Goal: Task Accomplishment & Management: Complete application form

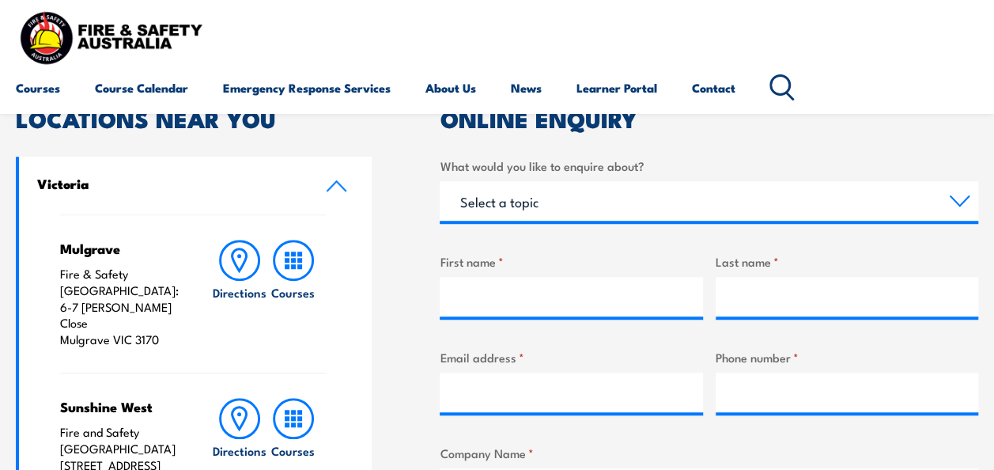
scroll to position [426, 0]
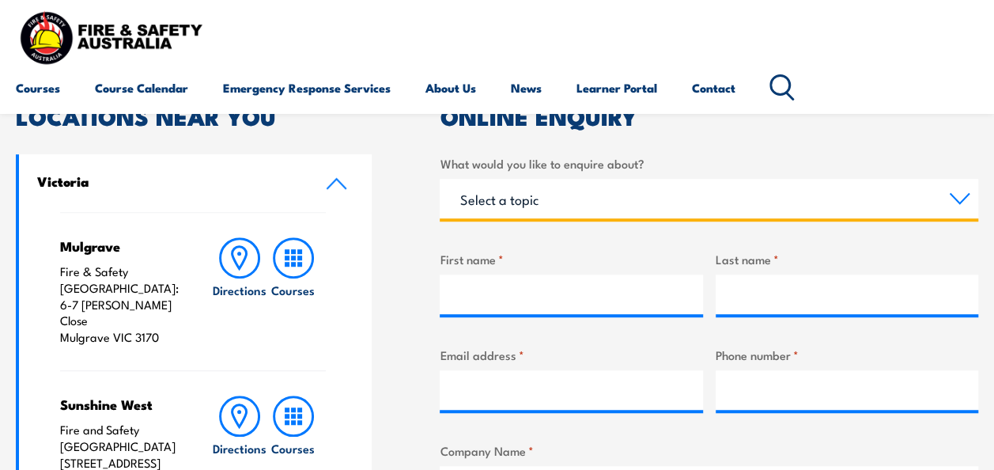
click at [962, 194] on select "Select a topic Training Emergency Response Services General Enquiry" at bounding box center [709, 199] width 539 height 40
select select "Training"
click at [440, 179] on select "Select a topic Training Emergency Response Services General Enquiry" at bounding box center [709, 199] width 539 height 40
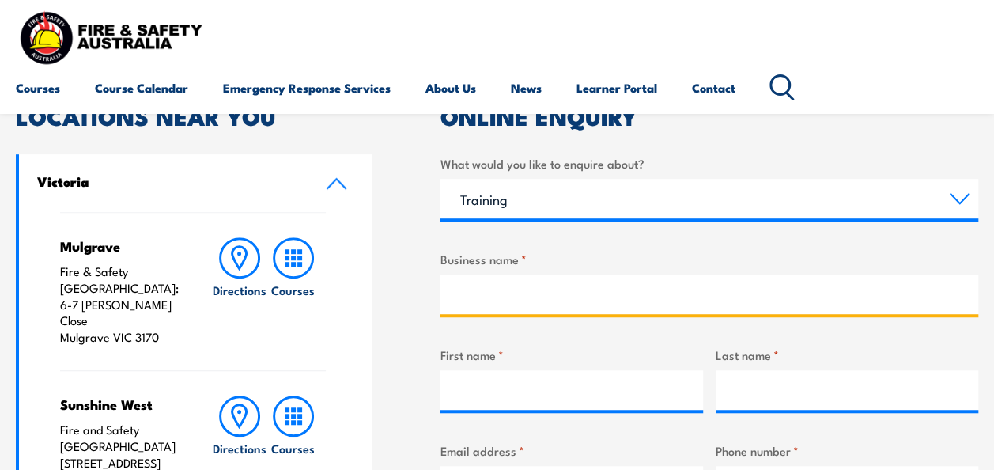
click at [678, 293] on input "Business name *" at bounding box center [709, 294] width 539 height 40
type input "[GEOGRAPHIC_DATA]"
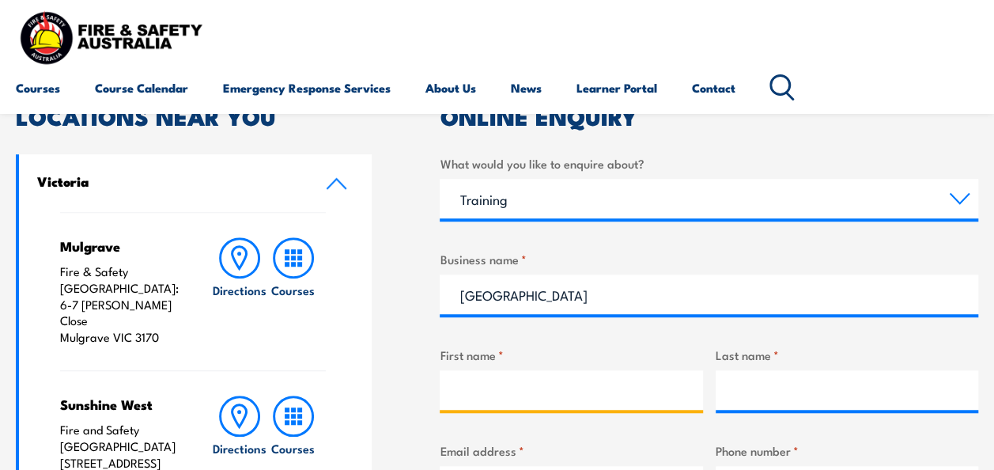
type input "[PERSON_NAME]"
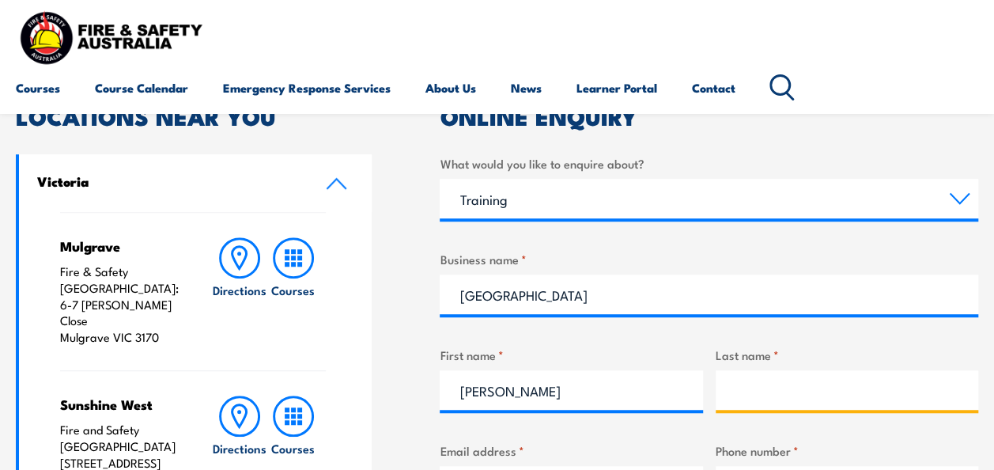
type input "Vidler"
type input "[EMAIL_ADDRESS][DOMAIN_NAME]"
type input "0741561108"
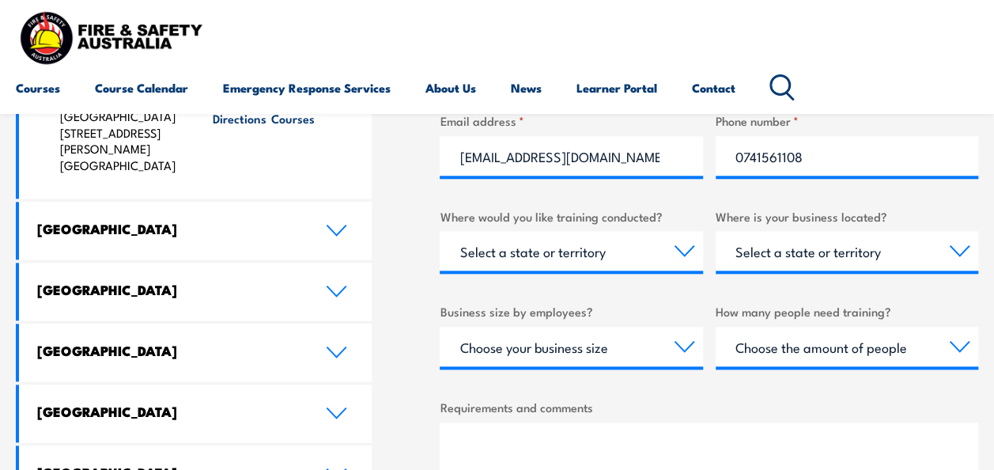
scroll to position [757, 0]
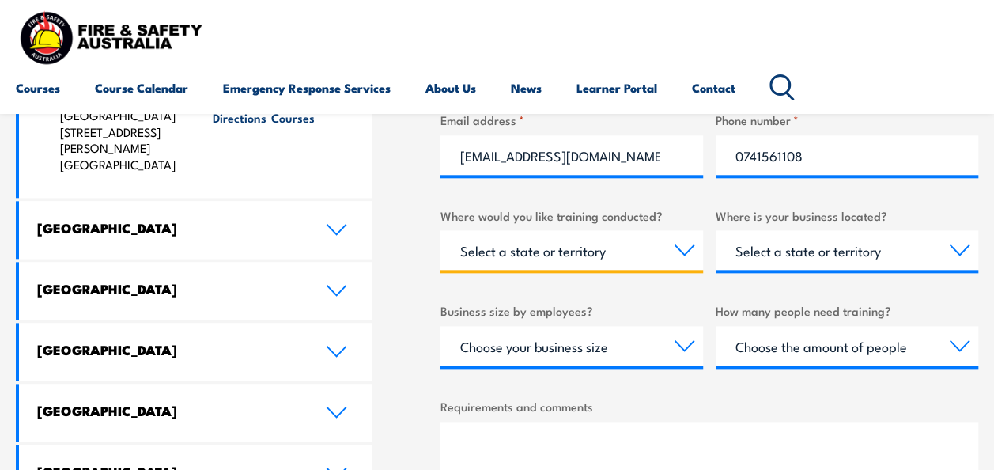
click at [691, 257] on select "Select a state or territory Nationally - multiple locations [GEOGRAPHIC_DATA] […" at bounding box center [571, 250] width 263 height 40
click at [440, 230] on select "Select a state or territory Nationally - multiple locations [GEOGRAPHIC_DATA] […" at bounding box center [571, 250] width 263 height 40
click at [688, 252] on select "Select a state or territory Nationally - multiple locations [GEOGRAPHIC_DATA] […" at bounding box center [571, 250] width 263 height 40
select select "QLD"
click at [440, 230] on select "Select a state or territory Nationally - multiple locations [GEOGRAPHIC_DATA] […" at bounding box center [571, 250] width 263 height 40
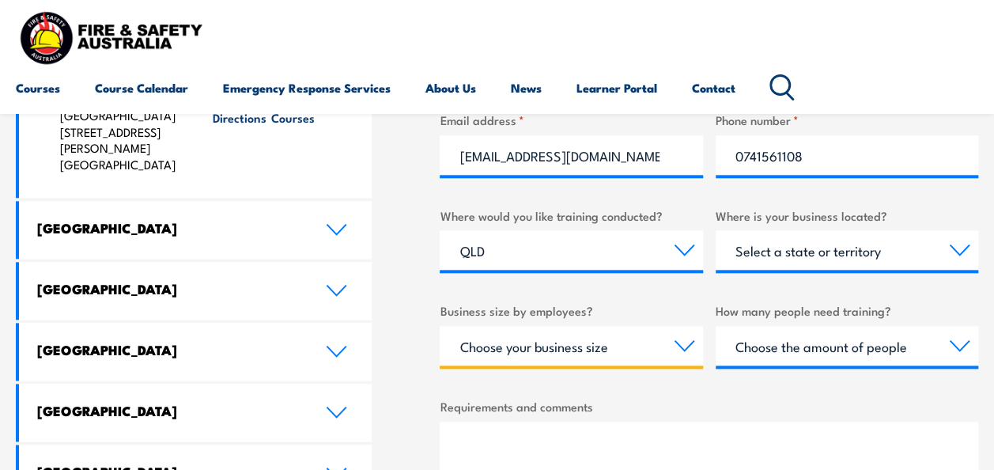
click at [691, 352] on select "Choose your business size 1 to 19 20 to 199 200+" at bounding box center [571, 346] width 263 height 40
select select "1 to 19"
click at [440, 326] on select "Choose your business size 1 to 19 20 to 199 200+" at bounding box center [571, 346] width 263 height 40
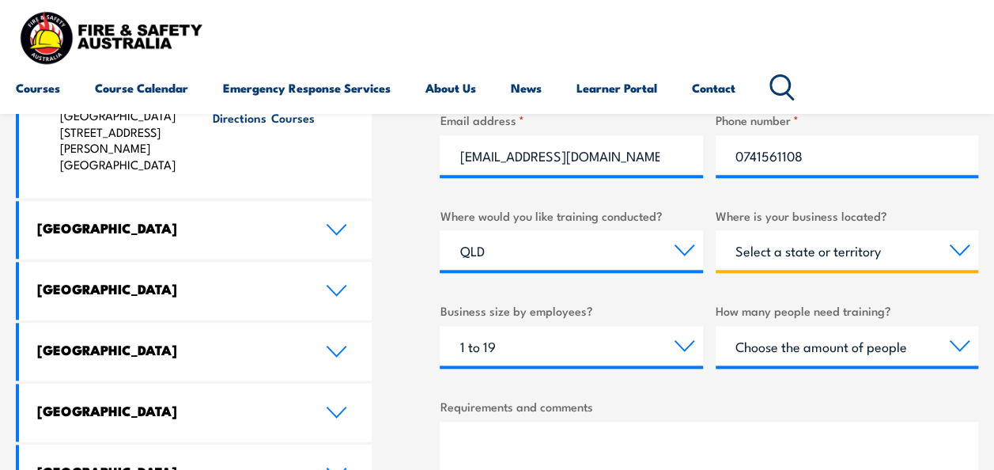
click at [964, 258] on select "Select a state or territory [GEOGRAPHIC_DATA] [GEOGRAPHIC_DATA] [GEOGRAPHIC_DAT…" at bounding box center [847, 250] width 263 height 40
select select "QLD"
click at [716, 230] on select "Select a state or territory [GEOGRAPHIC_DATA] [GEOGRAPHIC_DATA] [GEOGRAPHIC_DAT…" at bounding box center [847, 250] width 263 height 40
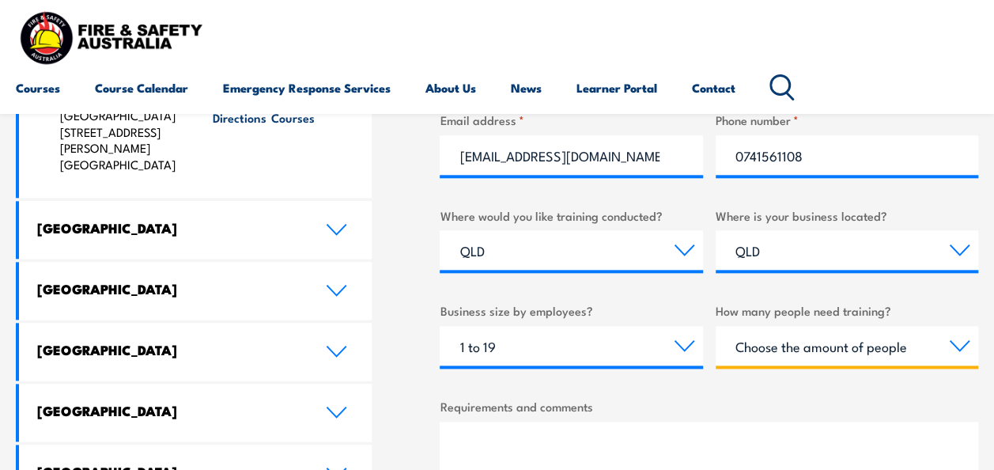
click at [969, 350] on select "Choose the amount of people 1 to 4 5 to 19 20+" at bounding box center [847, 346] width 263 height 40
select select "1 to 4"
click at [716, 326] on select "Choose the amount of people 1 to 4 5 to 19 20+" at bounding box center [847, 346] width 263 height 40
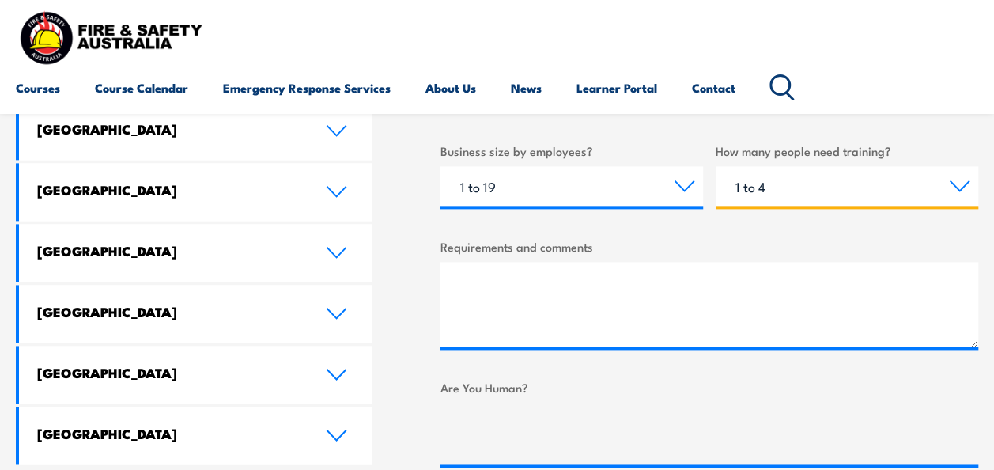
scroll to position [921, 0]
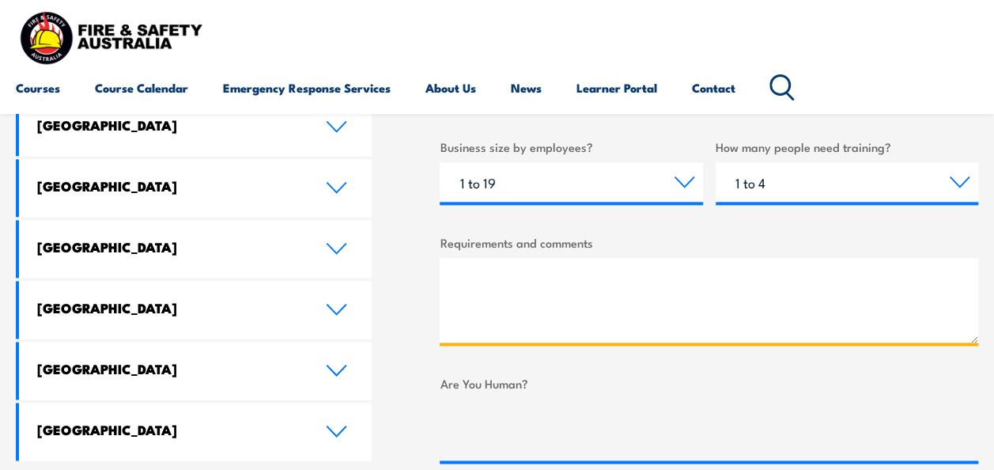
click at [885, 291] on textarea "Requirements and comments" at bounding box center [709, 300] width 539 height 85
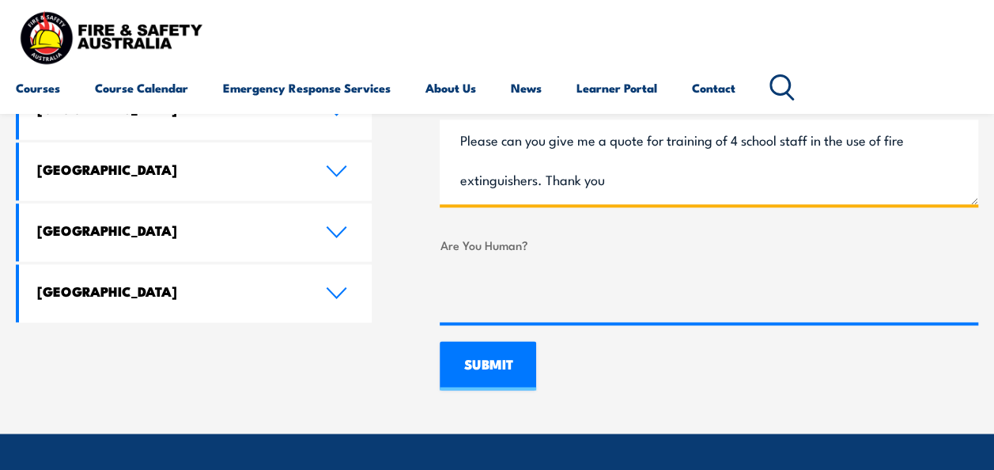
scroll to position [1066, 0]
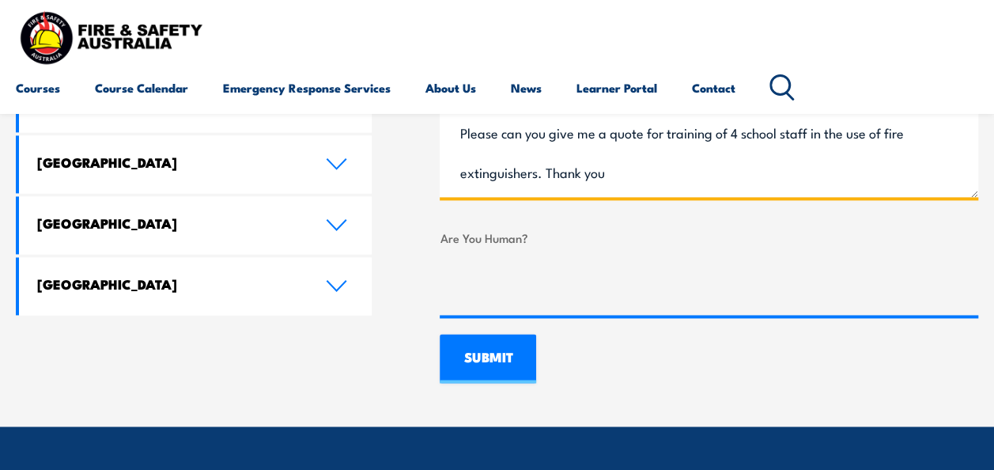
type textarea "Please can you give me a quote for training of 4 school staff in the use of fir…"
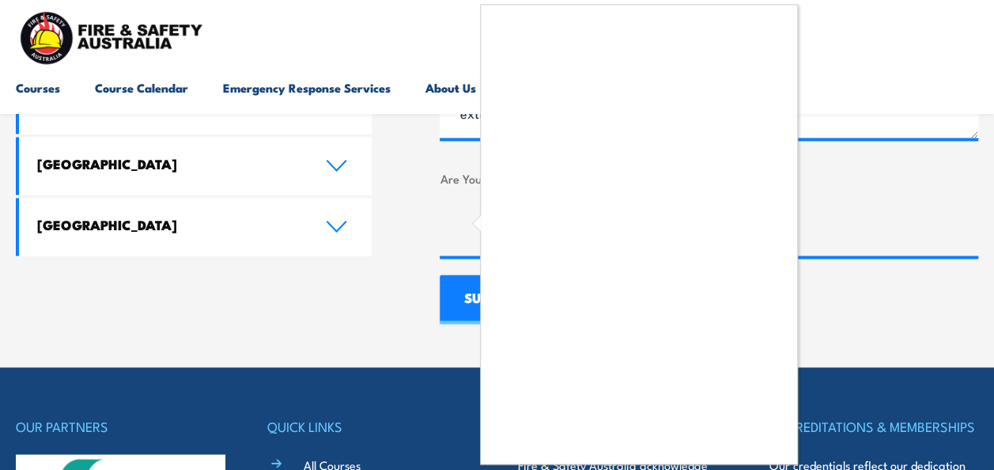
scroll to position [1126, 0]
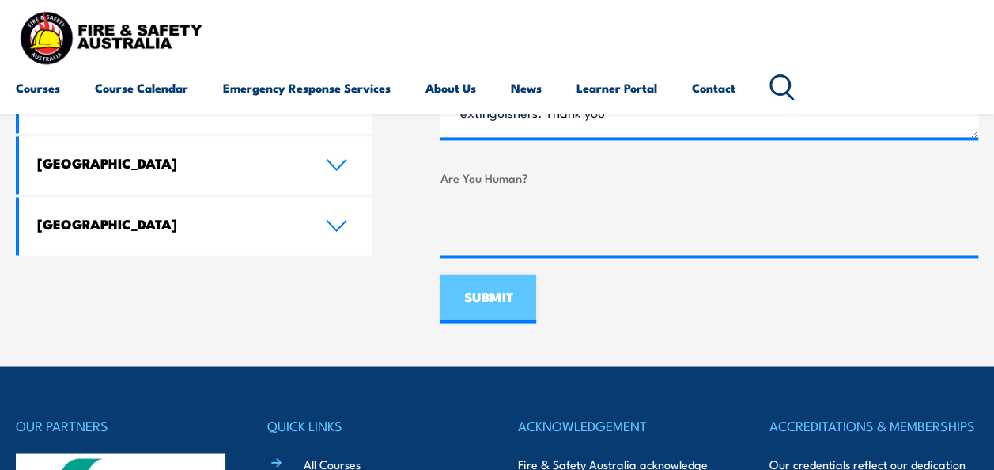
click at [501, 301] on input "SUBMIT" at bounding box center [488, 298] width 96 height 49
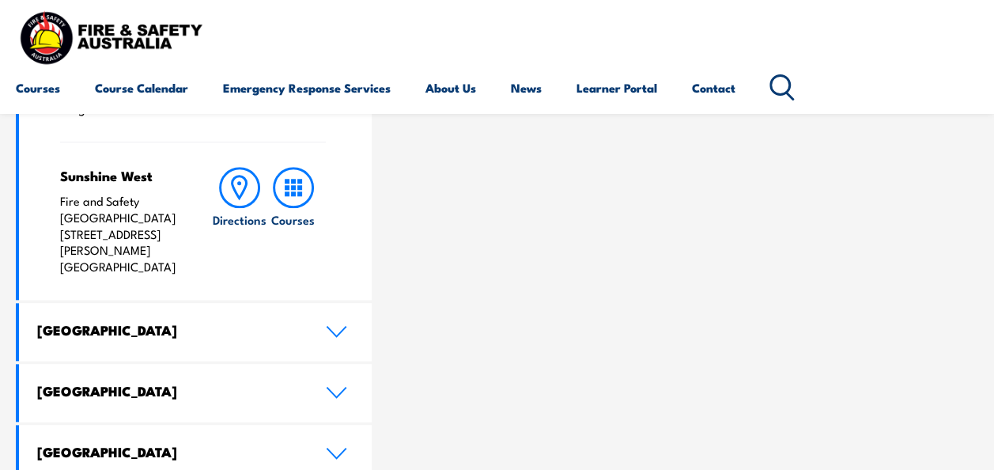
scroll to position [656, 0]
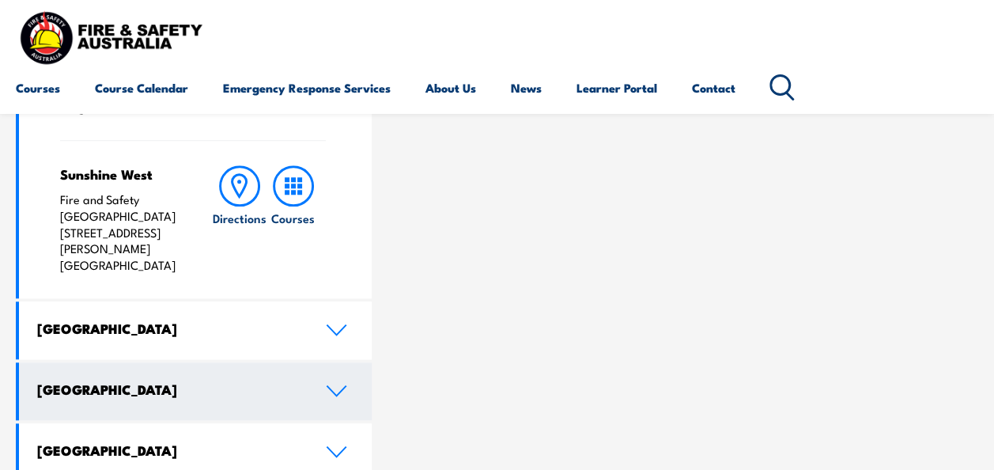
click at [342, 369] on link "[GEOGRAPHIC_DATA]" at bounding box center [195, 391] width 353 height 58
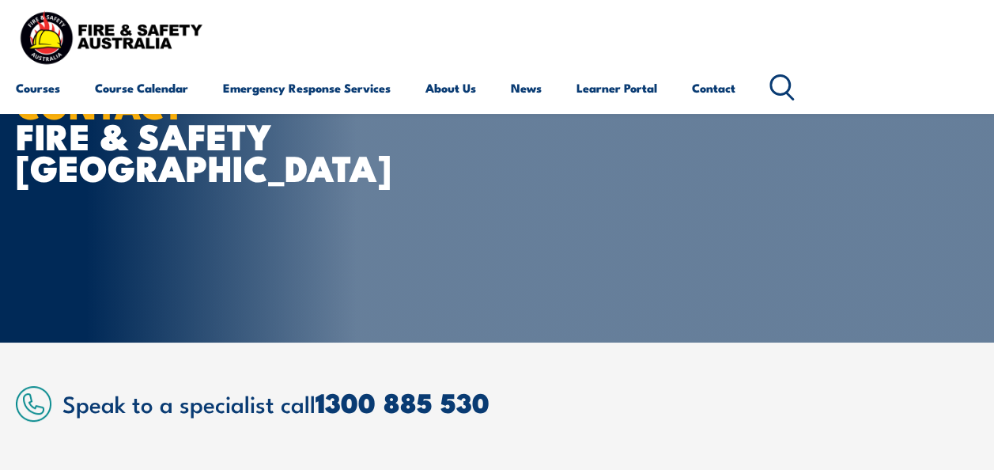
scroll to position [0, 0]
